Goal: Communication & Community: Answer question/provide support

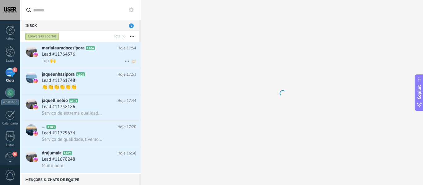
click at [66, 50] on span "marialauradocesipora" at bounding box center [63, 48] width 43 height 6
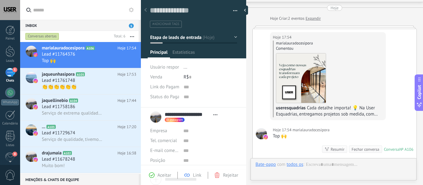
scroll to position [9, 0]
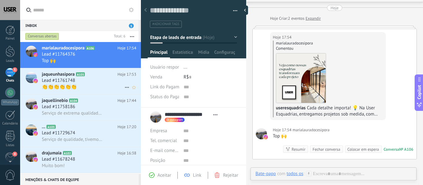
click at [59, 77] on span "jaqueunhasipora" at bounding box center [58, 74] width 33 height 6
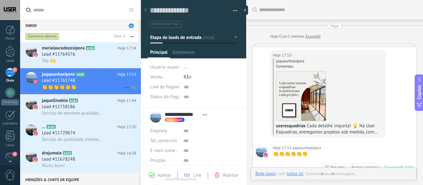
scroll to position [18, 0]
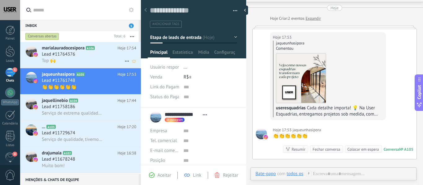
click at [70, 55] on span "Lead #11764376" at bounding box center [58, 54] width 33 height 6
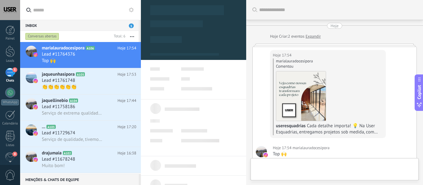
type textarea "**********"
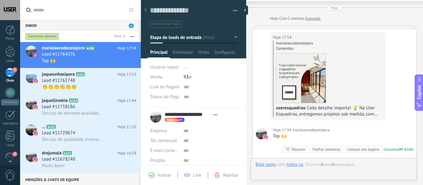
scroll to position [9, 0]
